Goal: Transaction & Acquisition: Purchase product/service

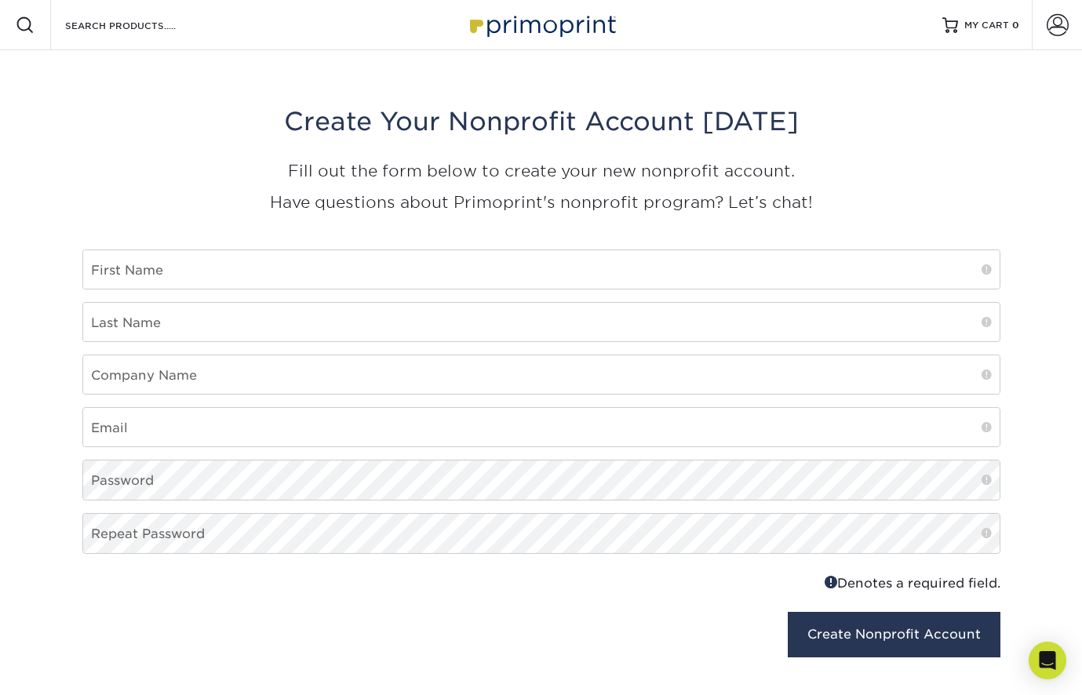
click at [560, 24] on img at bounding box center [541, 25] width 157 height 34
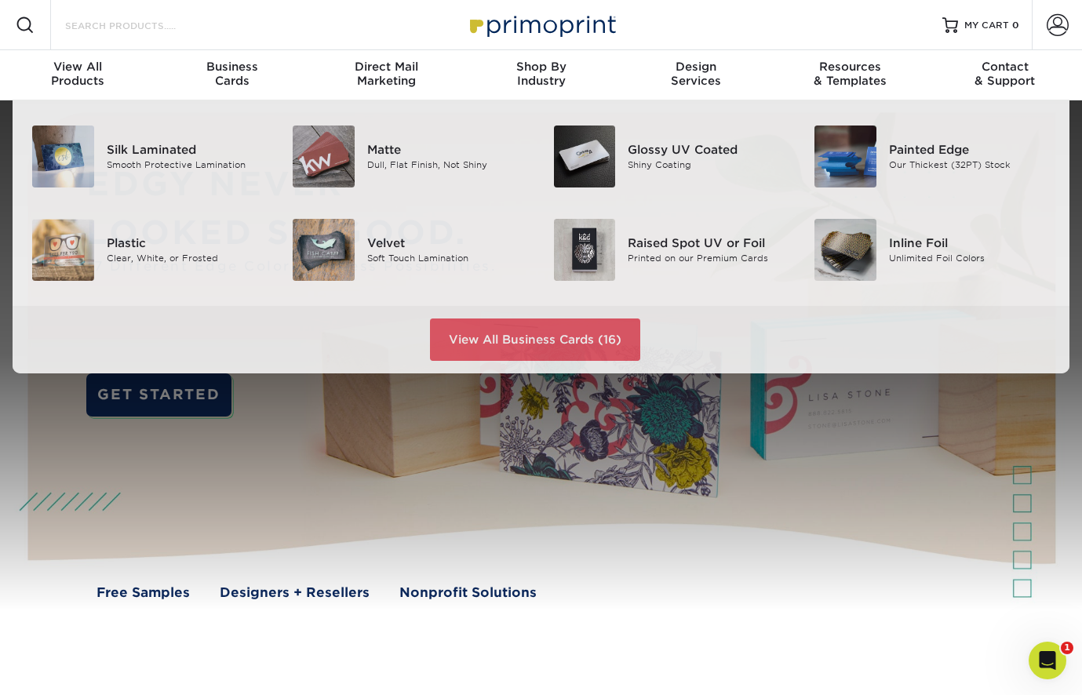
click at [136, 25] on input "Search Products" at bounding box center [140, 25] width 153 height 19
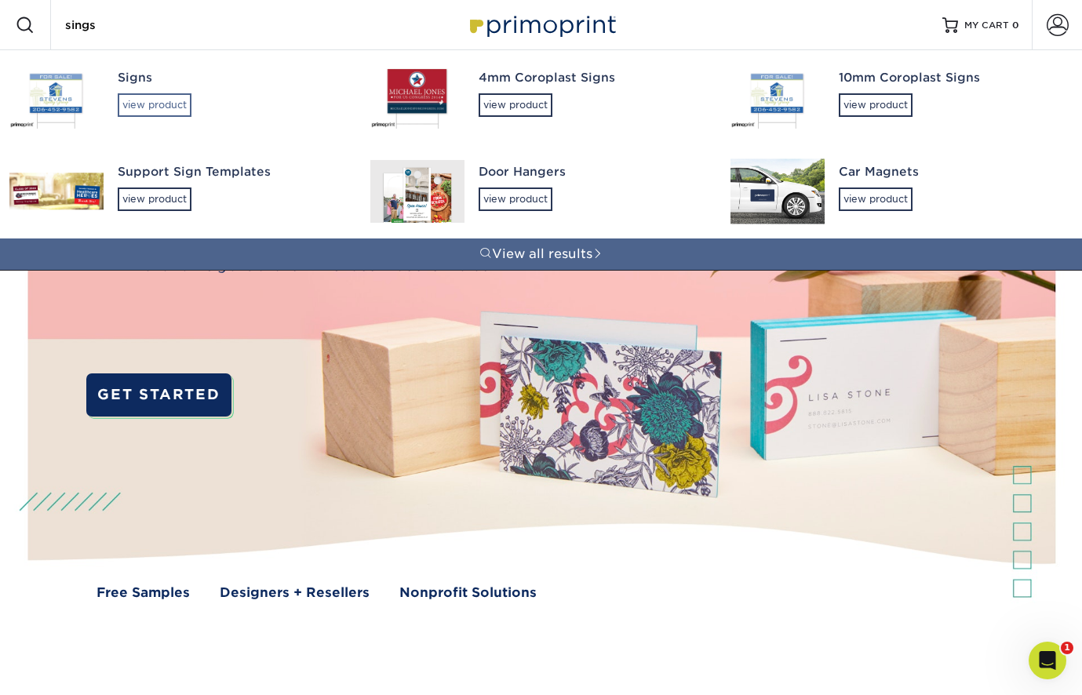
type input "sings"
click at [134, 107] on div "view product" at bounding box center [155, 105] width 74 height 24
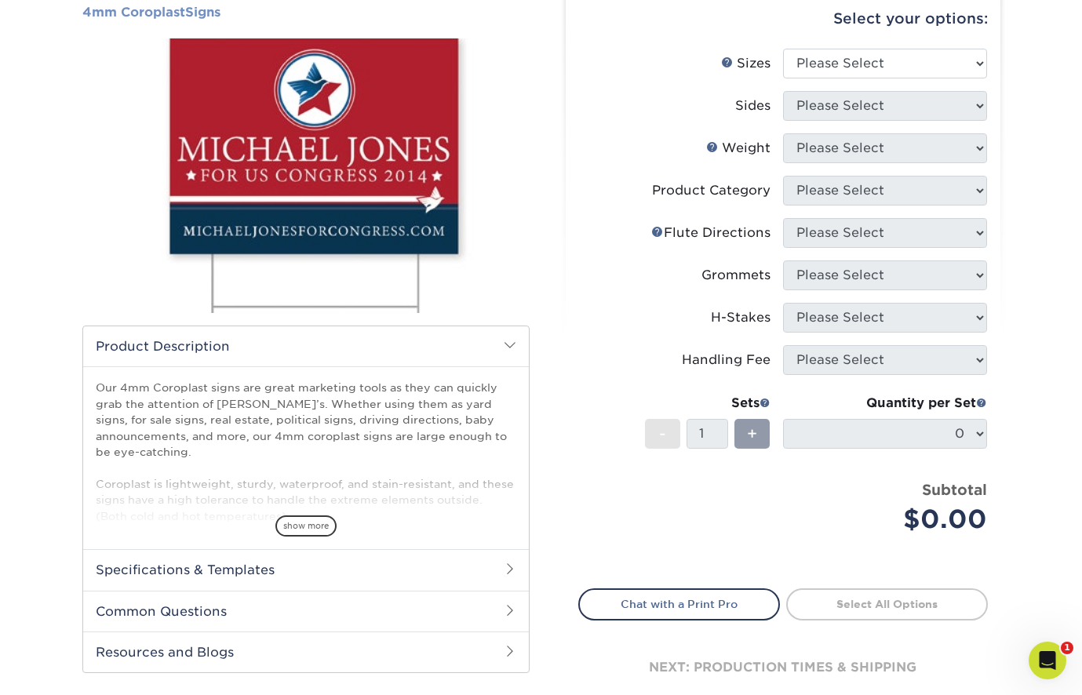
scroll to position [219, 0]
